Goal: Check status: Check status

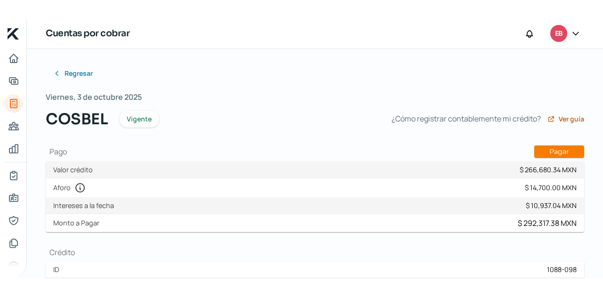
scroll to position [47, 0]
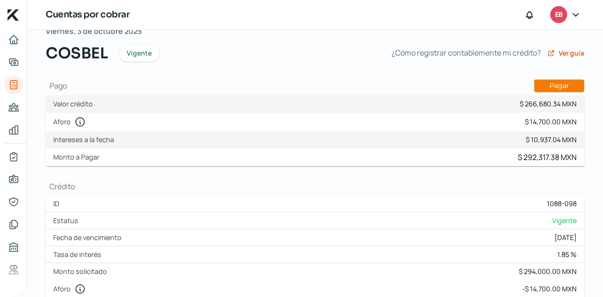
click at [19, 44] on link "Inicio" at bounding box center [13, 39] width 19 height 19
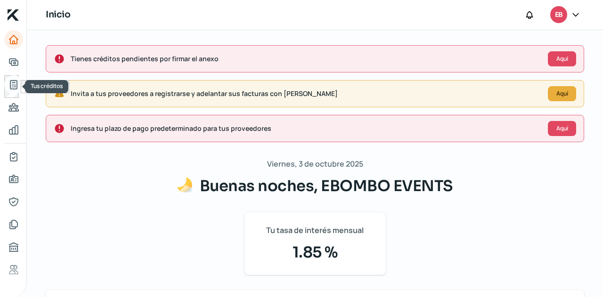
click at [12, 87] on icon "Tus créditos" at bounding box center [13, 84] width 11 height 11
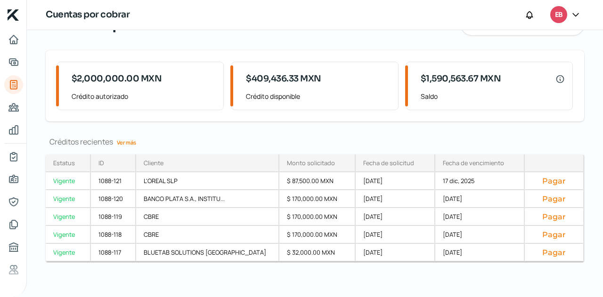
scroll to position [94, 0]
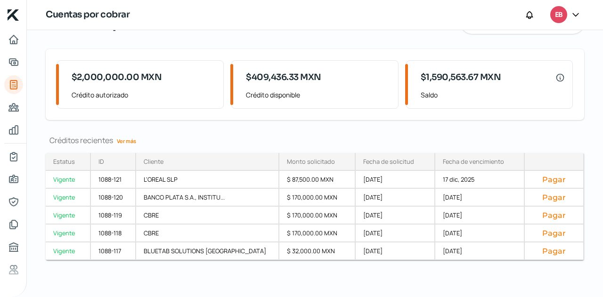
click at [136, 142] on link "Ver más" at bounding box center [126, 141] width 27 height 15
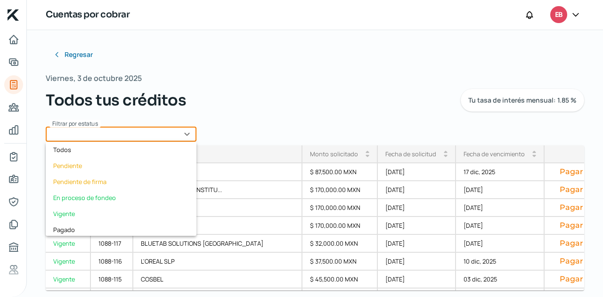
click at [177, 135] on input "text" at bounding box center [121, 134] width 151 height 15
click at [97, 207] on div "Vigente" at bounding box center [121, 214] width 151 height 16
type input "Vigente"
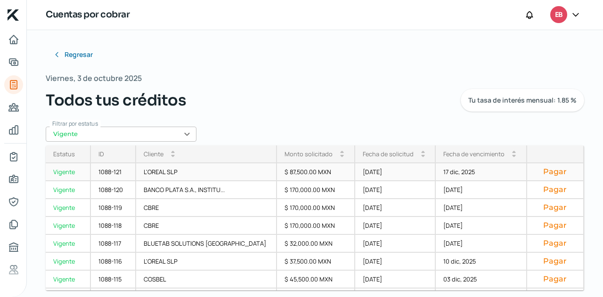
click at [436, 176] on div "17 dic, 2025" at bounding box center [481, 172] width 91 height 18
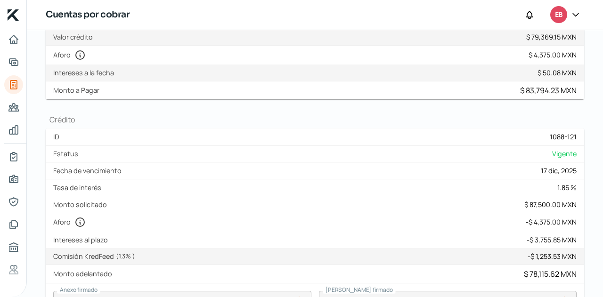
scroll to position [94, 0]
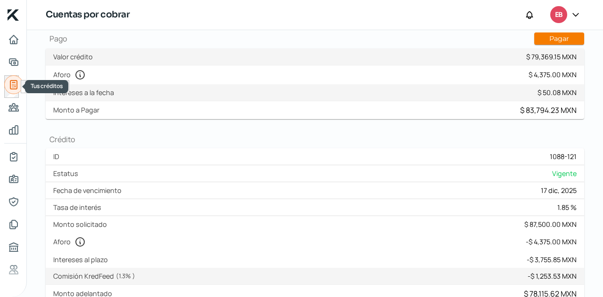
click at [11, 82] on icon "Tus créditos" at bounding box center [13, 84] width 11 height 11
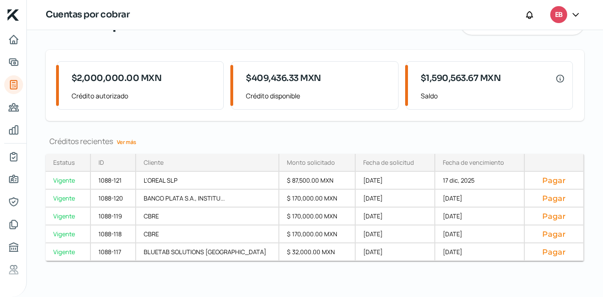
scroll to position [94, 0]
